Goal: Find specific page/section: Find specific page/section

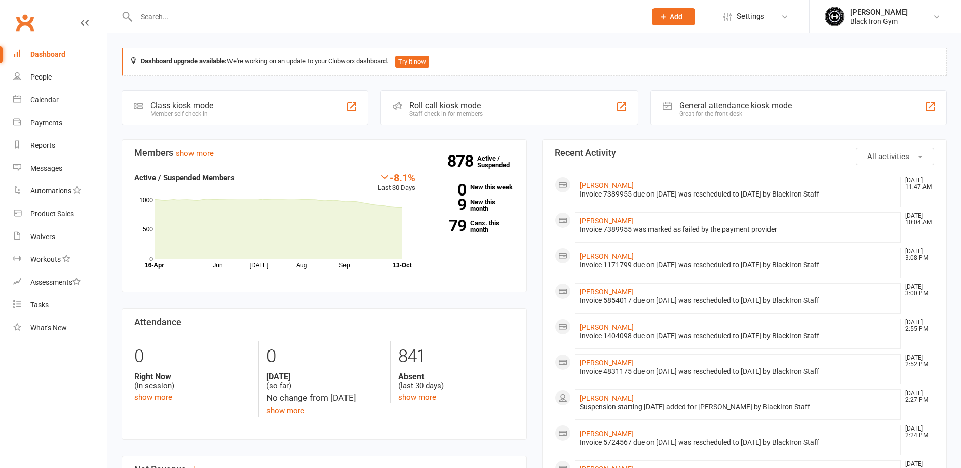
click at [157, 12] on input "text" at bounding box center [385, 17] width 505 height 14
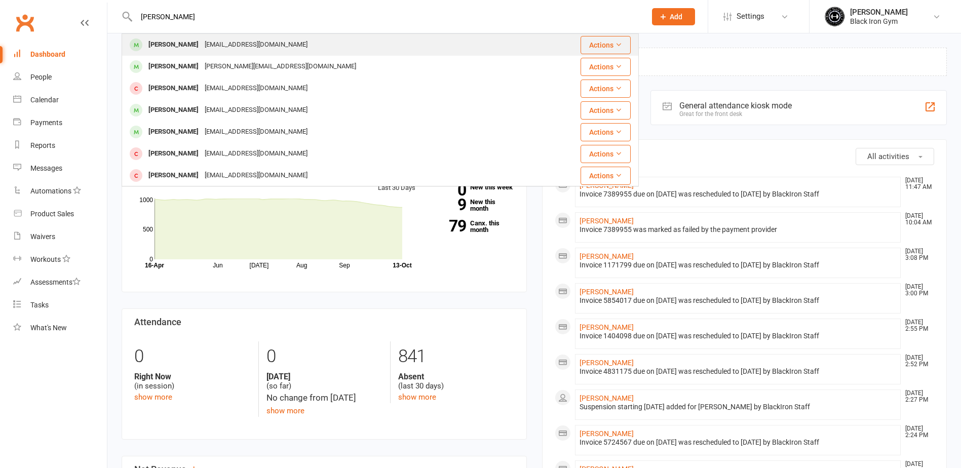
type input "[PERSON_NAME]"
click at [317, 54] on div "[PERSON_NAME] [EMAIL_ADDRESS][DOMAIN_NAME]" at bounding box center [337, 44] width 429 height 21
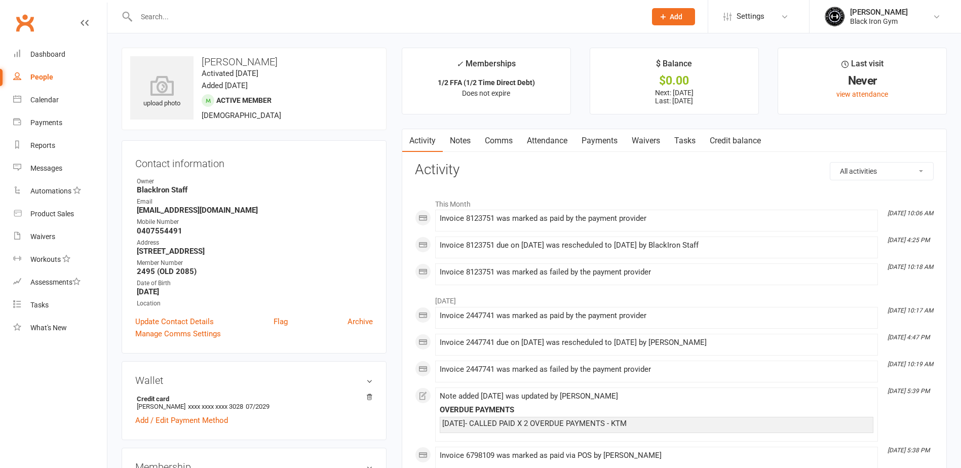
click at [609, 141] on link "Payments" at bounding box center [599, 140] width 50 height 23
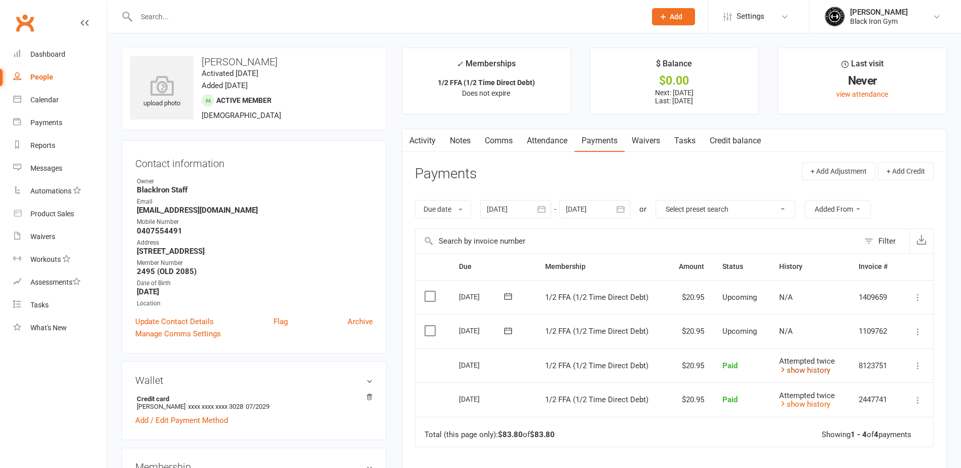
click at [779, 372] on icon at bounding box center [783, 370] width 8 height 8
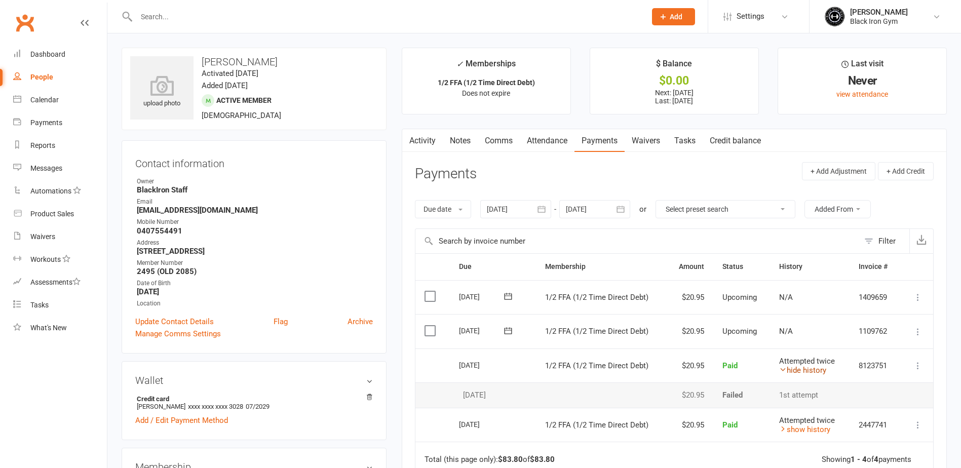
click at [824, 372] on link "hide history" at bounding box center [802, 370] width 47 height 9
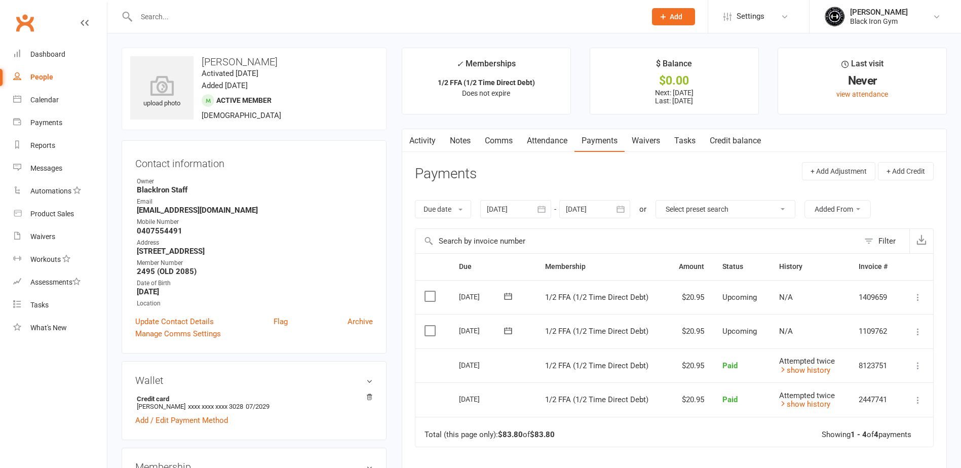
click at [298, 21] on input "text" at bounding box center [385, 17] width 505 height 14
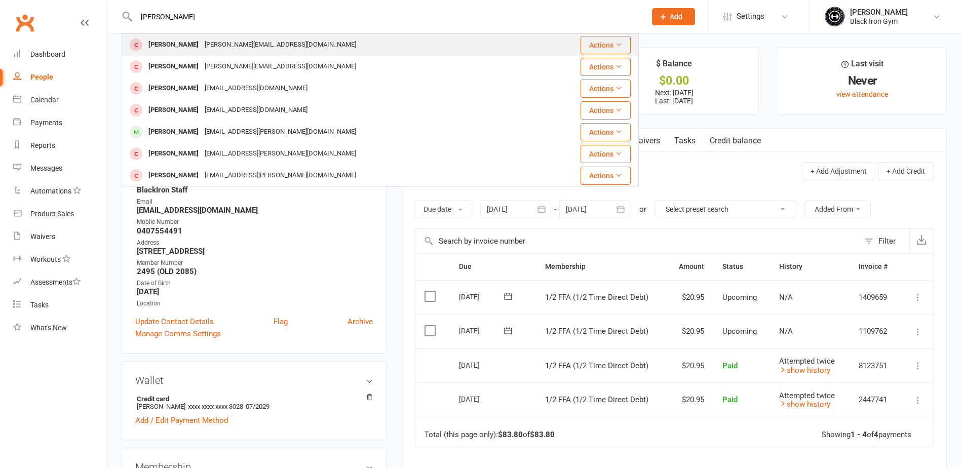
type input "[PERSON_NAME]"
click at [298, 36] on div "[PERSON_NAME] [PERSON_NAME][EMAIL_ADDRESS][DOMAIN_NAME]" at bounding box center [343, 44] width 440 height 21
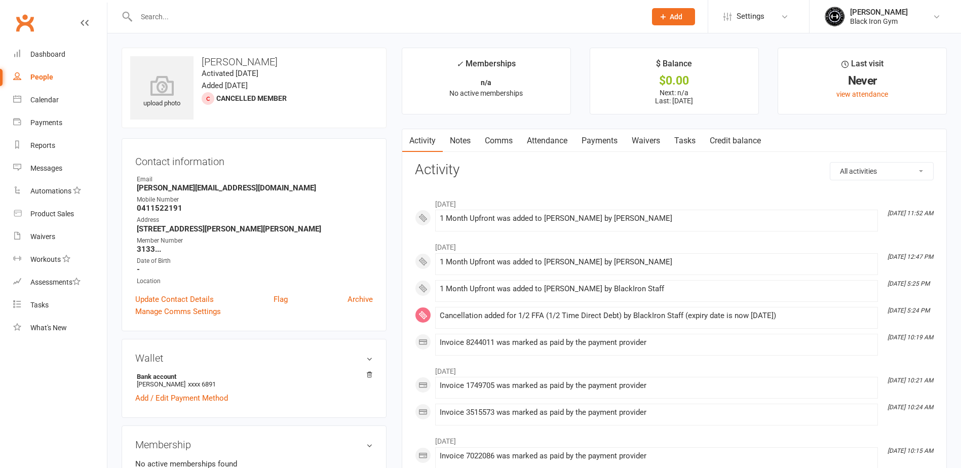
click at [582, 144] on link "Payments" at bounding box center [599, 140] width 50 height 23
